Goal: Go to known website: Access a specific website the user already knows

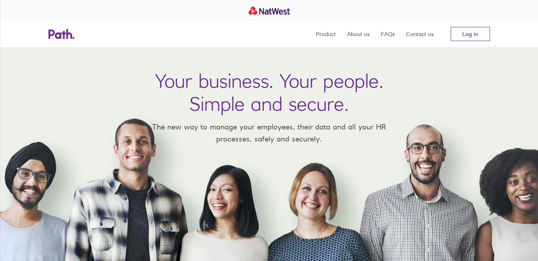
click at [460, 30] on link "Log in" at bounding box center [470, 34] width 39 height 14
